Goal: Task Accomplishment & Management: Complete application form

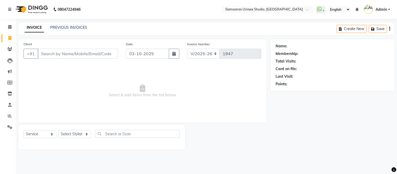
select select "4525"
select select "service"
click at [102, 55] on input "Client" at bounding box center [78, 54] width 80 height 10
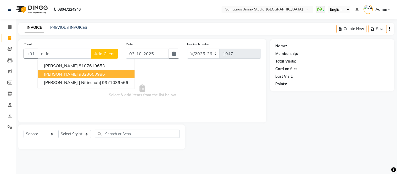
click at [84, 75] on ngb-highlight "9823650986" at bounding box center [92, 73] width 26 height 5
type input "9823650986"
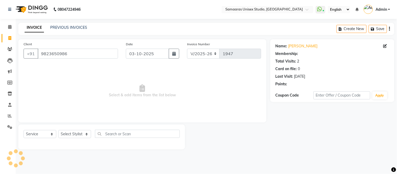
select select "1: Object"
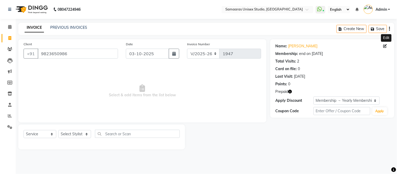
click at [384, 46] on icon at bounding box center [385, 46] width 4 height 4
select select "[DEMOGRAPHIC_DATA]"
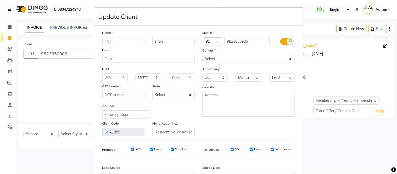
click at [373, 67] on ngb-modal-window "Update Client Name [PERSON_NAME] Email DOB Day 01 02 03 04 05 06 07 08 09 10 11…" at bounding box center [198, 87] width 397 height 174
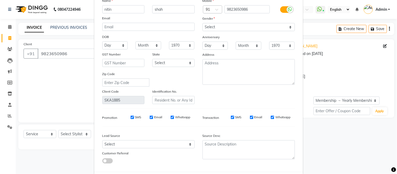
scroll to position [59, 0]
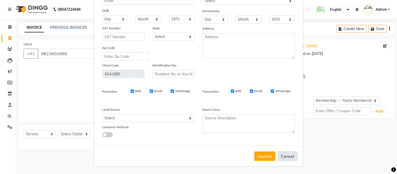
click at [288, 155] on button "Cancel" at bounding box center [288, 156] width 20 height 10
select select
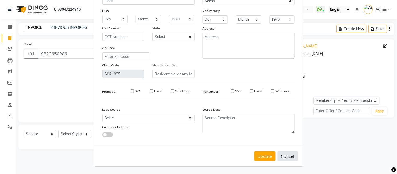
select select
checkbox input "false"
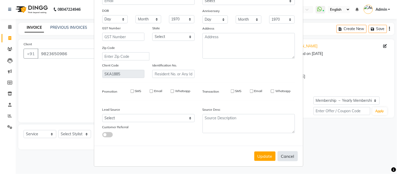
checkbox input "false"
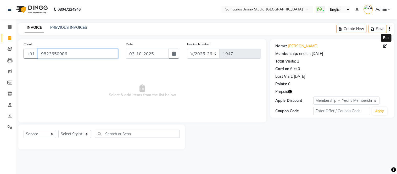
click at [99, 54] on input "9823650986" at bounding box center [78, 54] width 80 height 10
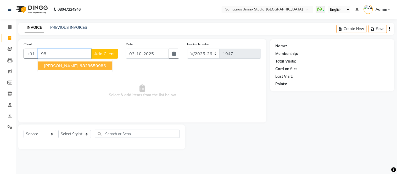
type input "9"
